Goal: Information Seeking & Learning: Learn about a topic

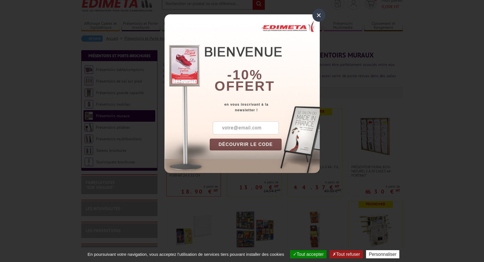
scroll to position [27, 0]
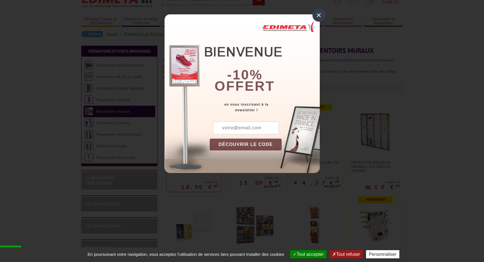
click at [324, 20] on div "× -10% offert en vous inscrivant à la newsletter ! DÉCOUVRIR LE CODE Copier le …" at bounding box center [242, 91] width 484 height 182
click at [319, 18] on div "×" at bounding box center [318, 15] width 13 height 13
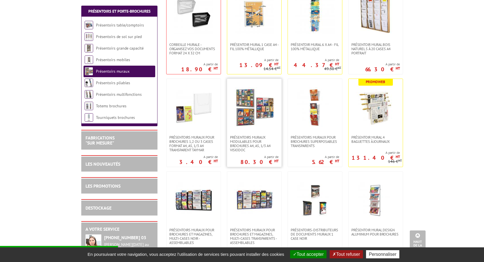
scroll to position [175, 0]
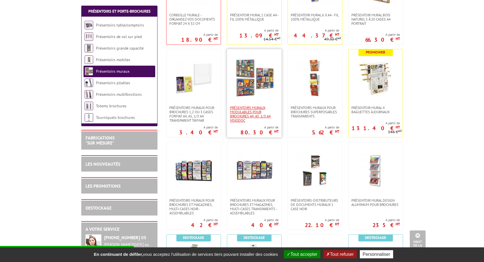
click at [249, 117] on span "Présentoirs muraux modulables pour brochures A4, A5, 1/3 A4 VISIODOC" at bounding box center [254, 114] width 49 height 17
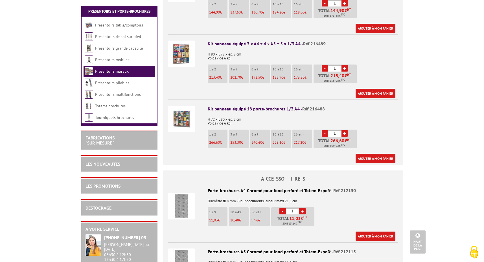
scroll to position [404, 0]
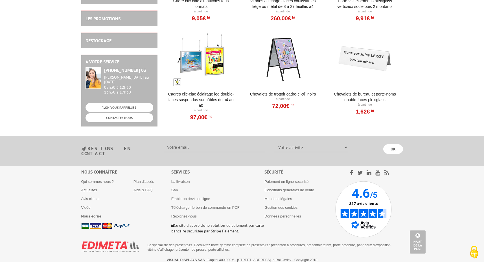
scroll to position [503, 0]
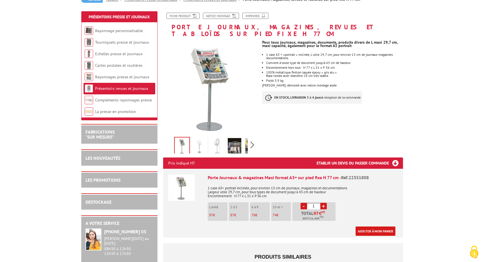
scroll to position [62, 0]
